Goal: Navigation & Orientation: Find specific page/section

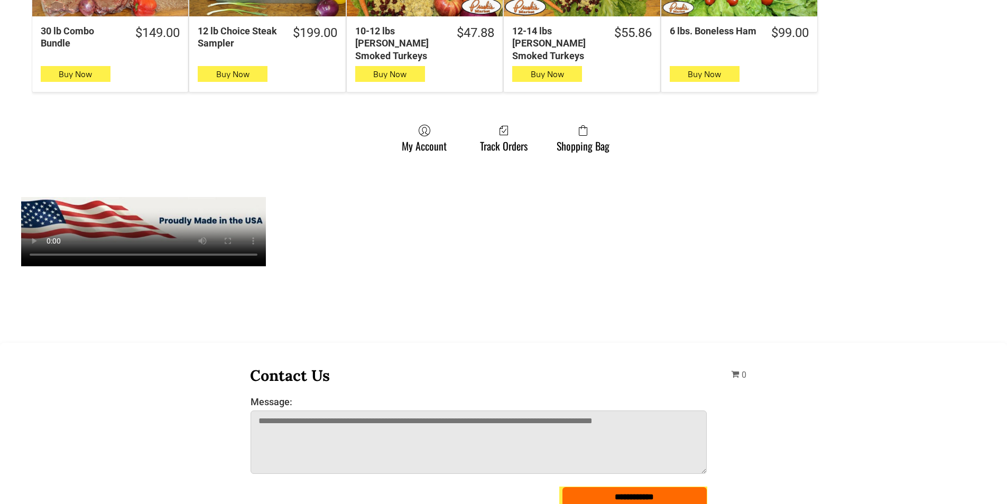
scroll to position [899, 0]
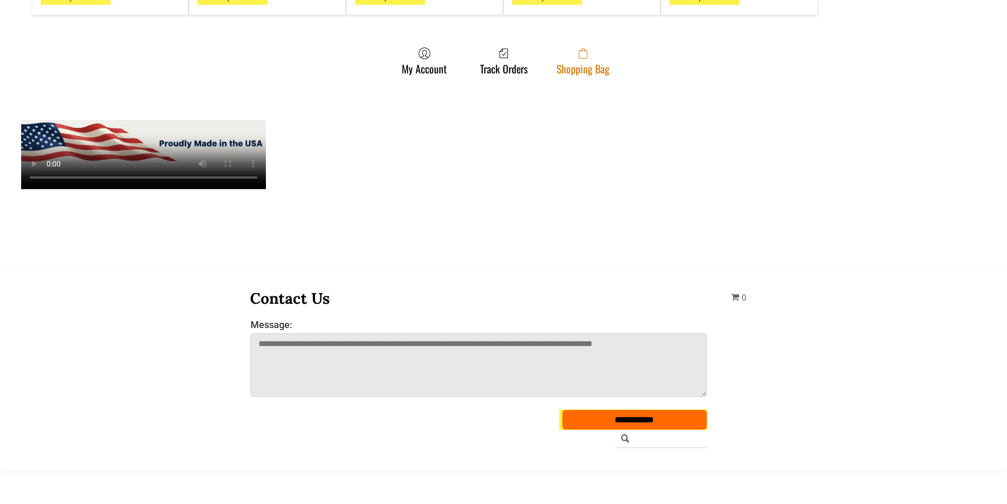
click at [574, 57] on link "Shopping Bag" at bounding box center [582, 61] width 63 height 28
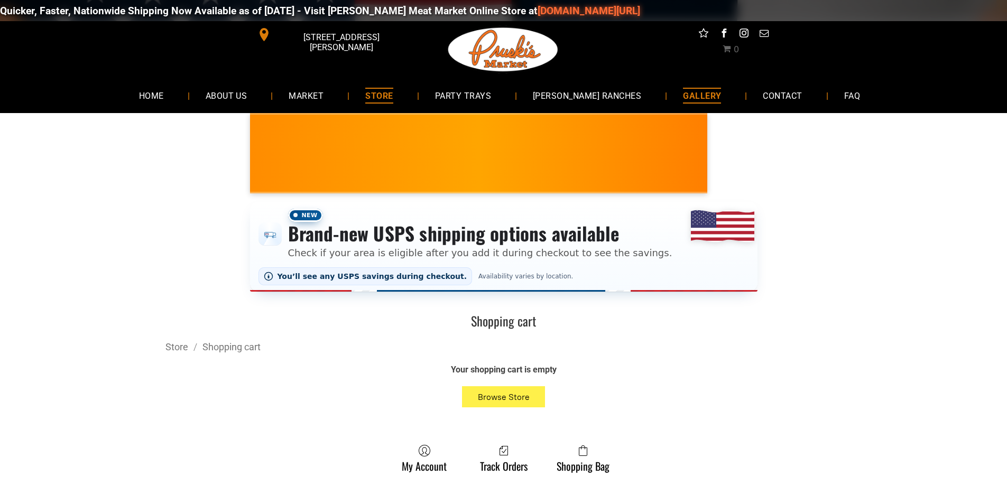
click at [707, 86] on link "GALLERY" at bounding box center [702, 95] width 70 height 28
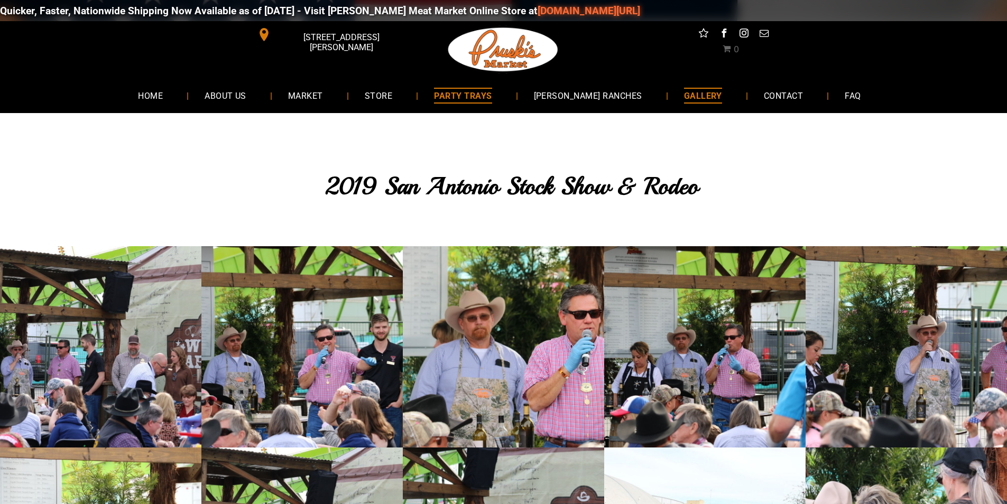
click at [493, 105] on link "PARTY TRAYS" at bounding box center [462, 95] width 89 height 28
